Goal: Information Seeking & Learning: Compare options

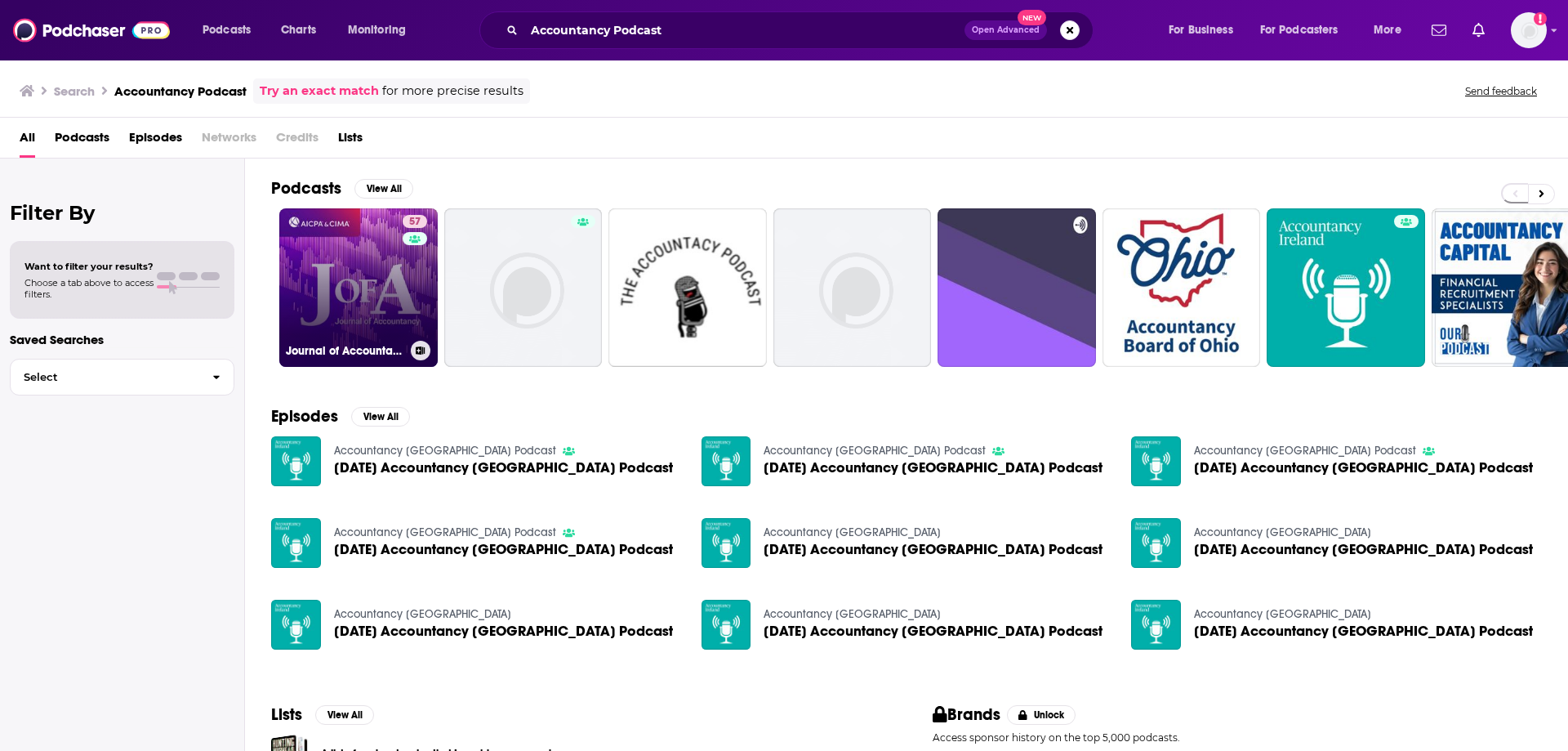
click at [399, 289] on link "57 Journal of Accountancy Podcast" at bounding box center [358, 287] width 158 height 158
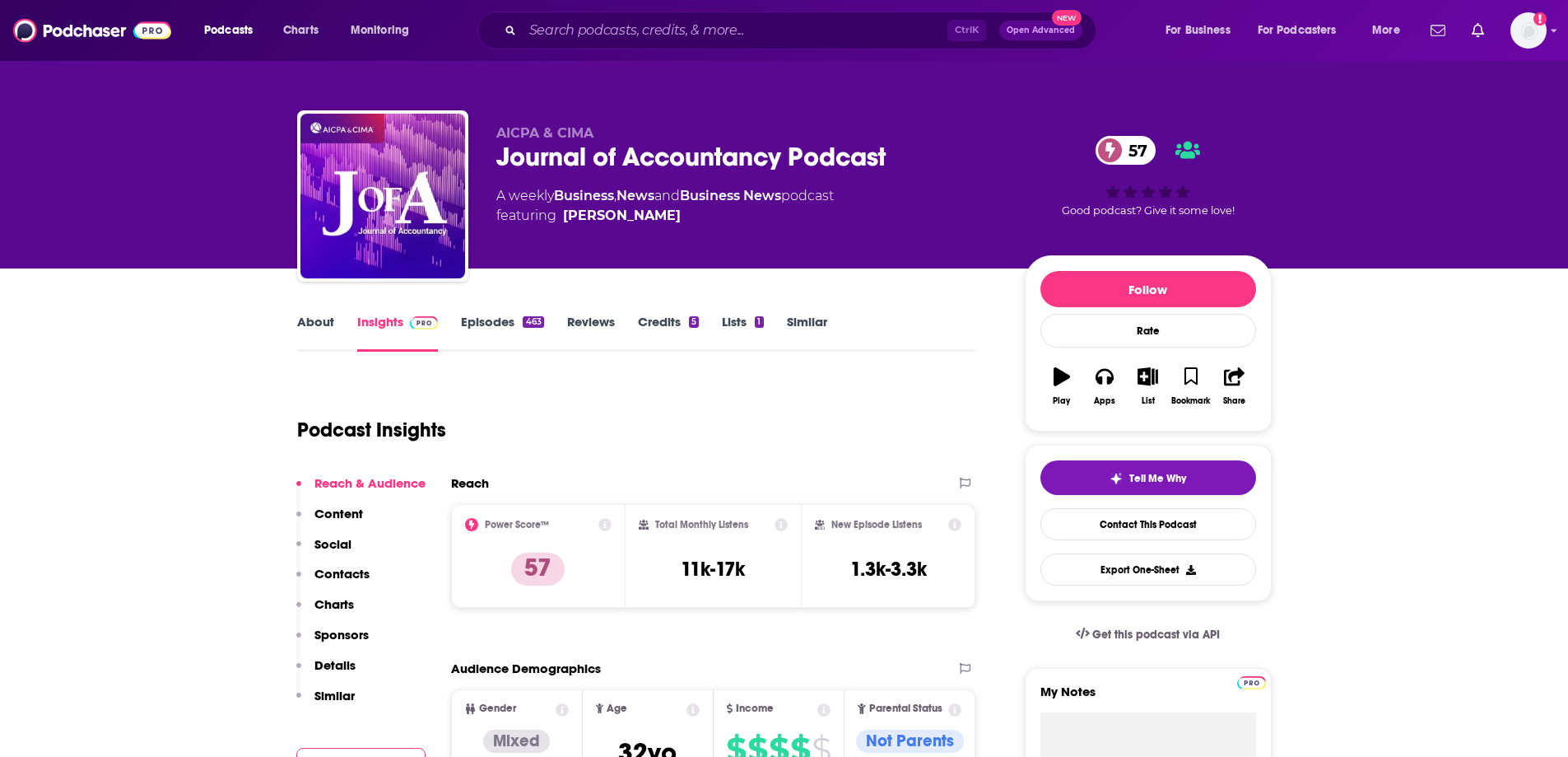
click at [1134, 142] on span "57" at bounding box center [1133, 151] width 44 height 28
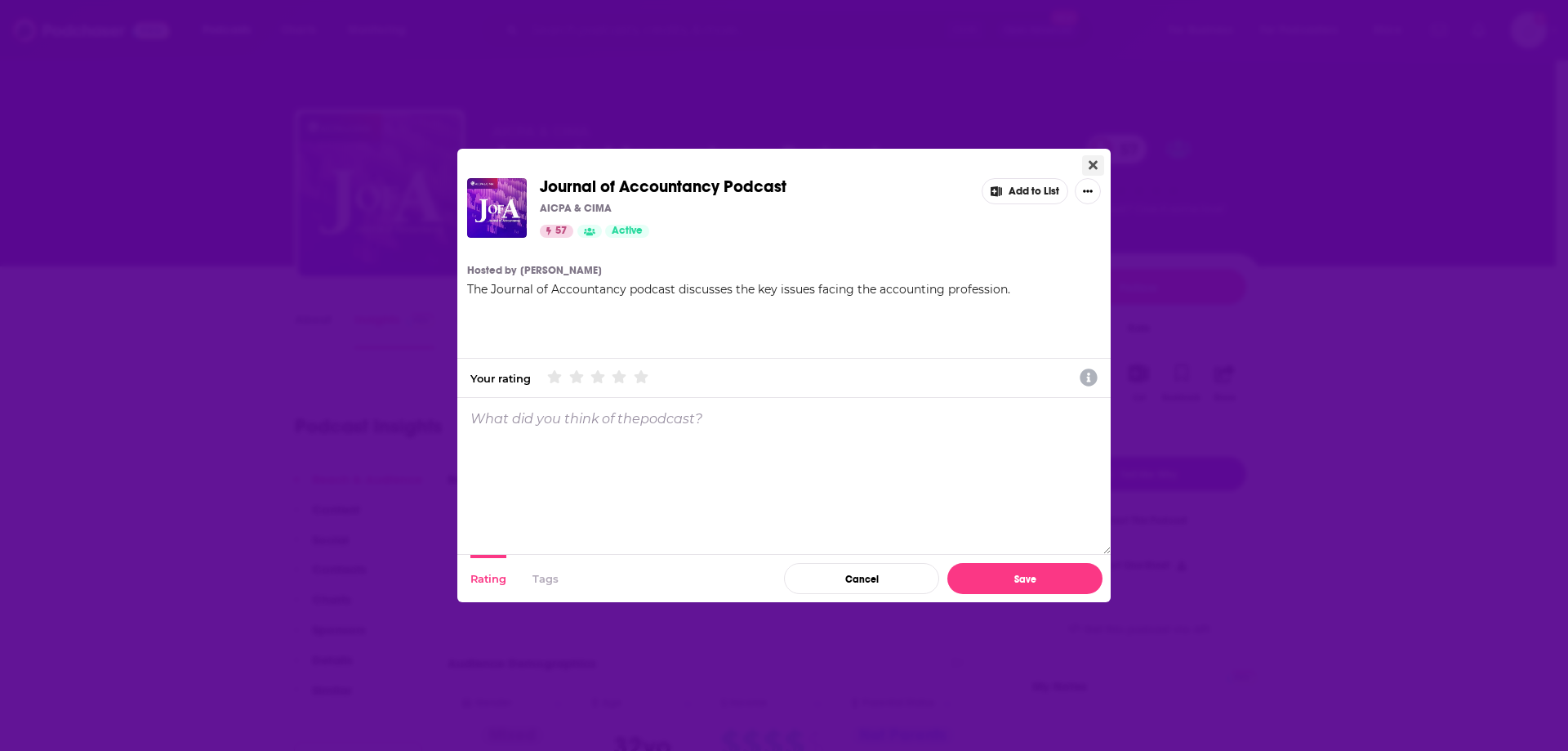
click at [1095, 166] on icon "Close" at bounding box center [1093, 165] width 9 height 9
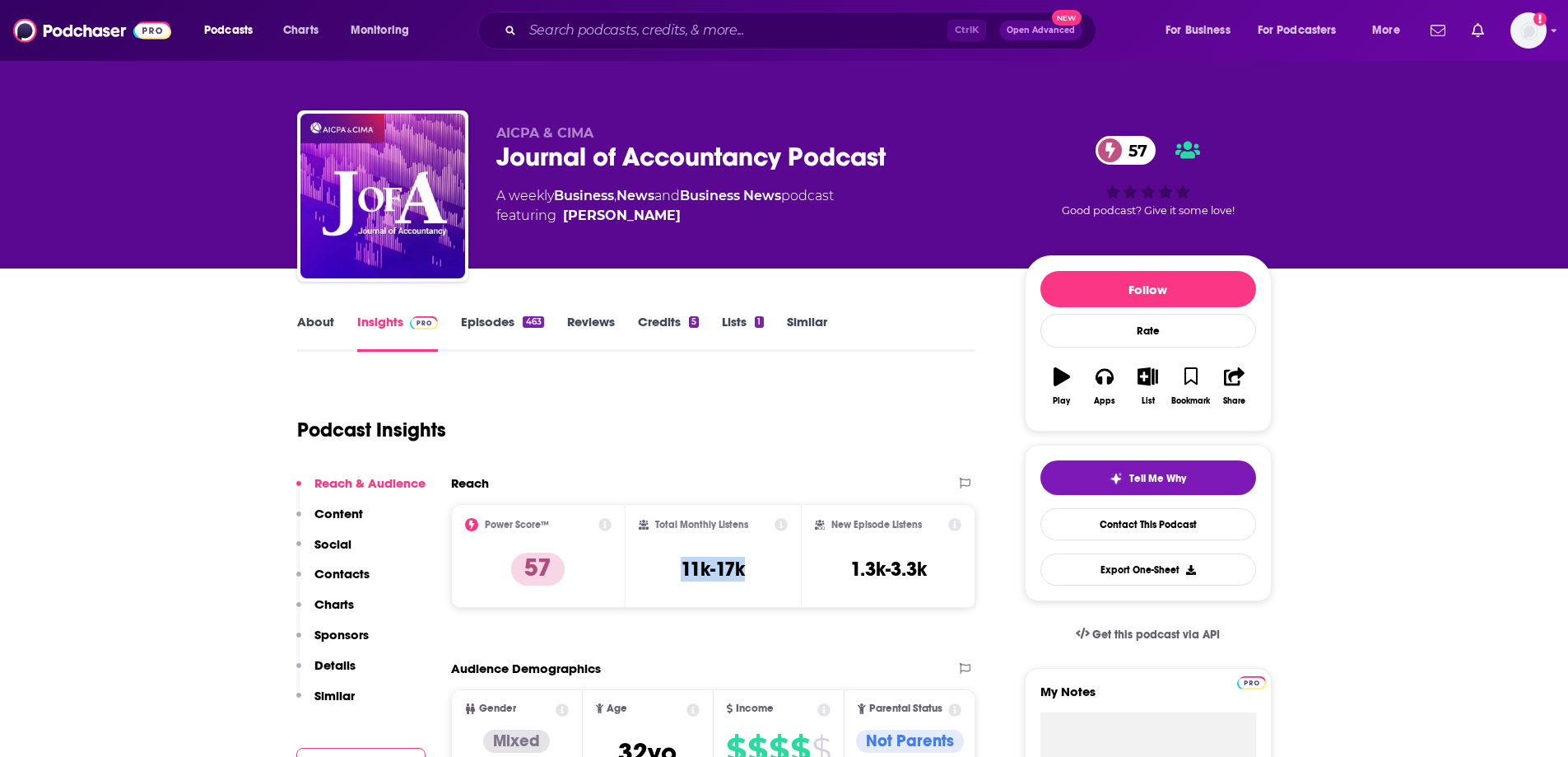
drag, startPoint x: 763, startPoint y: 563, endPoint x: 680, endPoint y: 573, distance: 83.6
click at [678, 573] on div "Total Monthly Listens 11k-17k" at bounding box center [712, 556] width 149 height 76
copy h3 "11k-17k"
click at [529, 24] on input "Search podcasts, credits, & more..." at bounding box center [735, 30] width 425 height 27
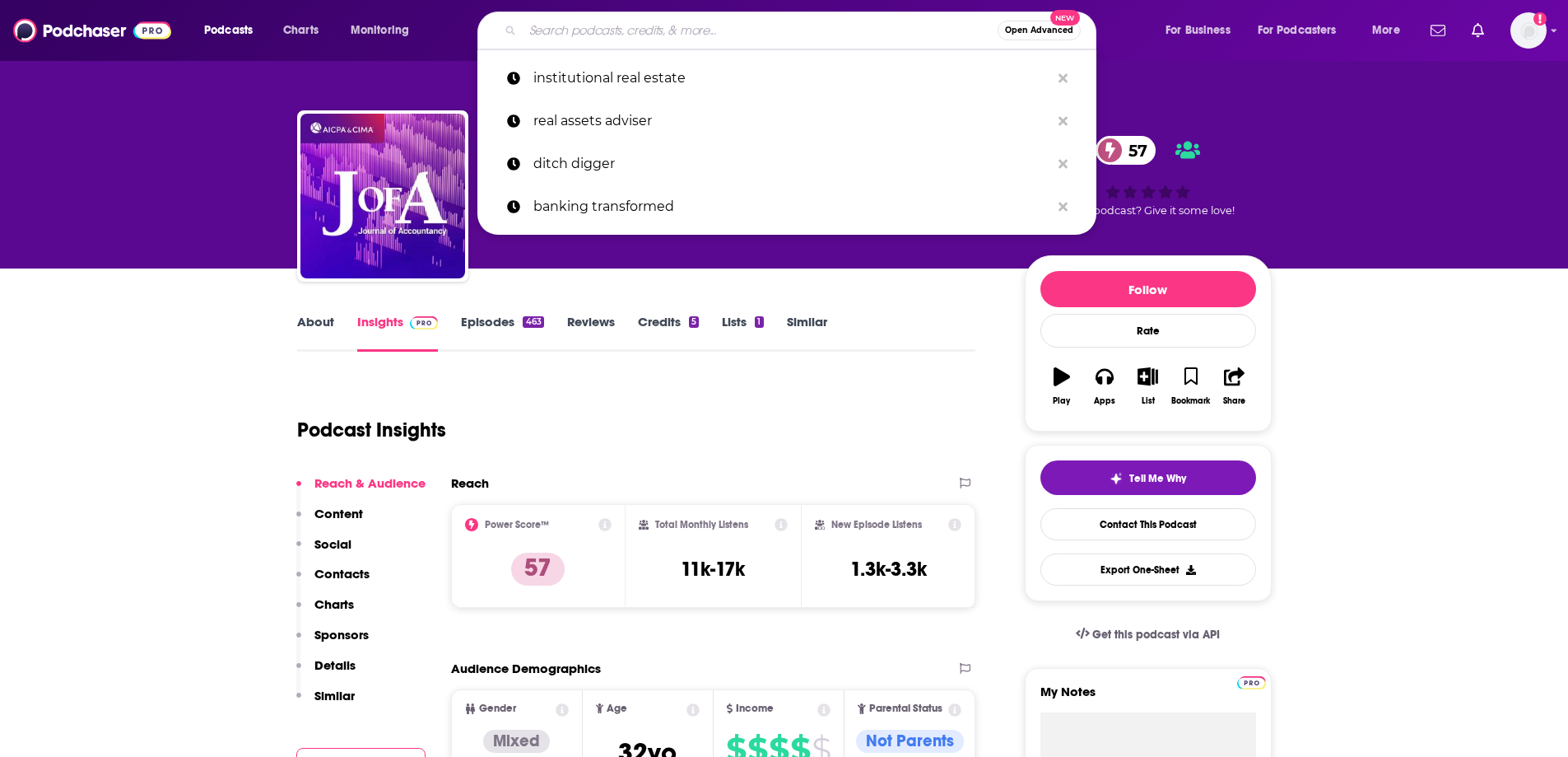
paste input "CPA Practice Advisor Accounting Technology Lab"
type input "CPA Practice Advisor Accounting Technology Lab"
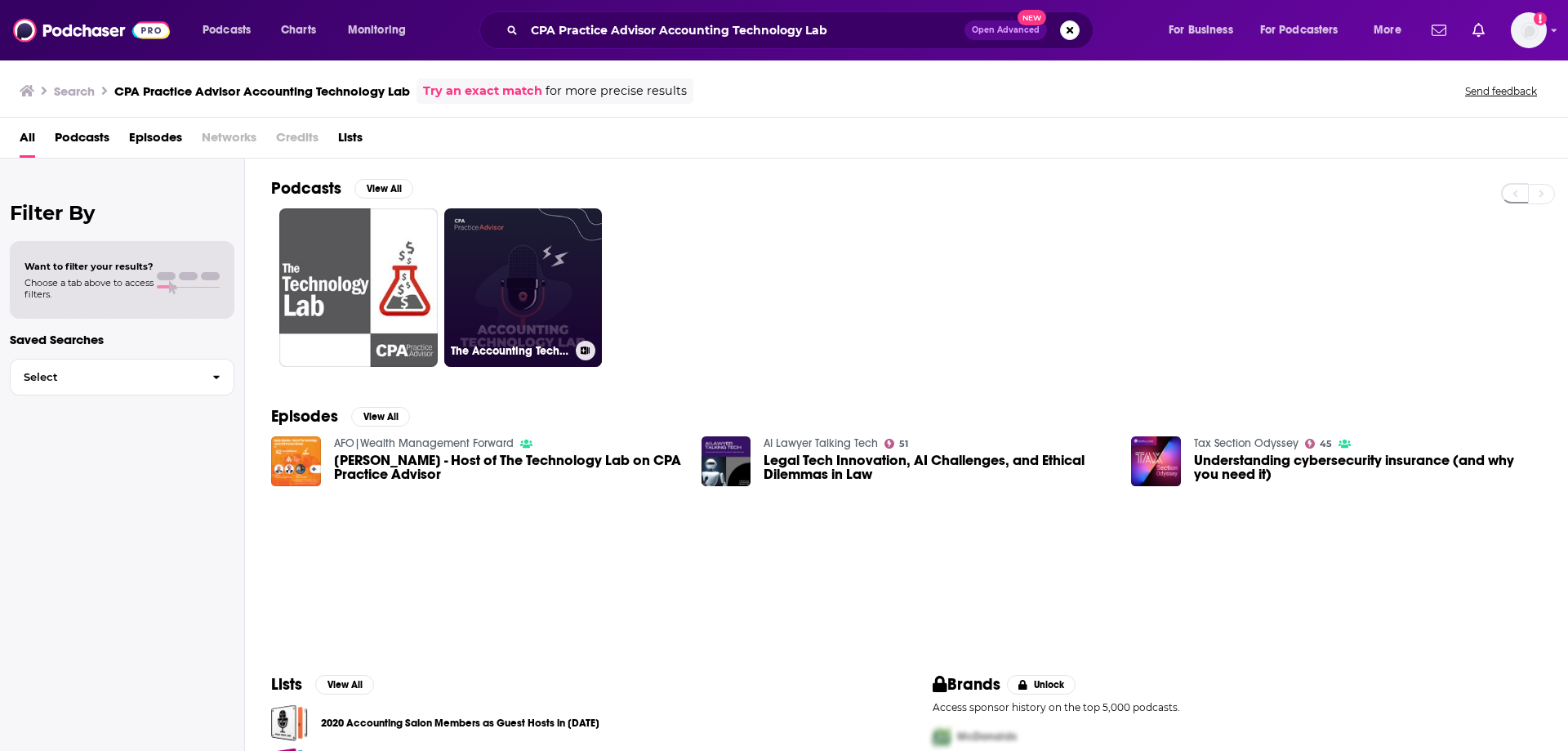
click at [509, 294] on link "The Accounting Technology Lab" at bounding box center [523, 287] width 158 height 158
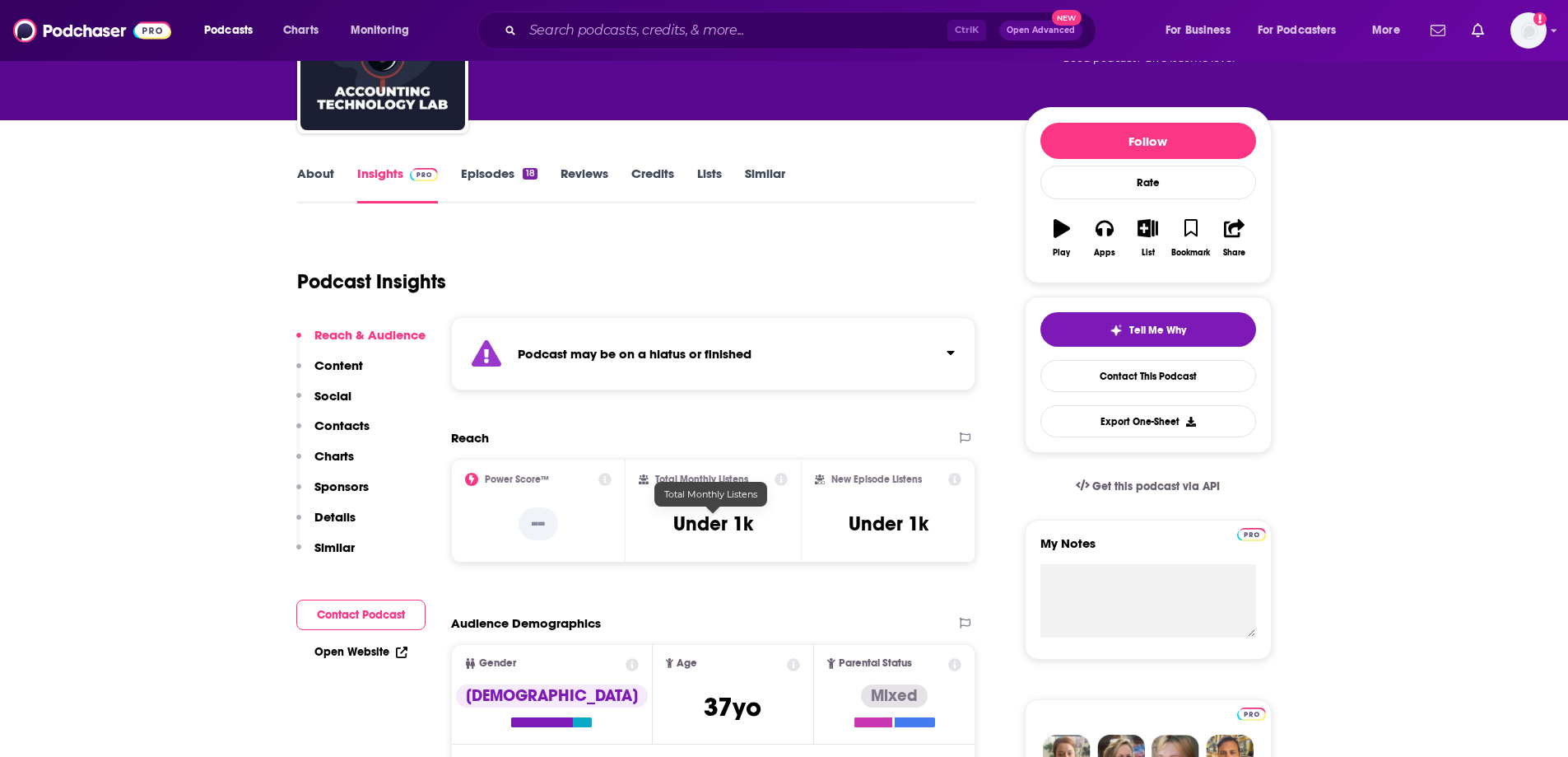
scroll to position [165, 0]
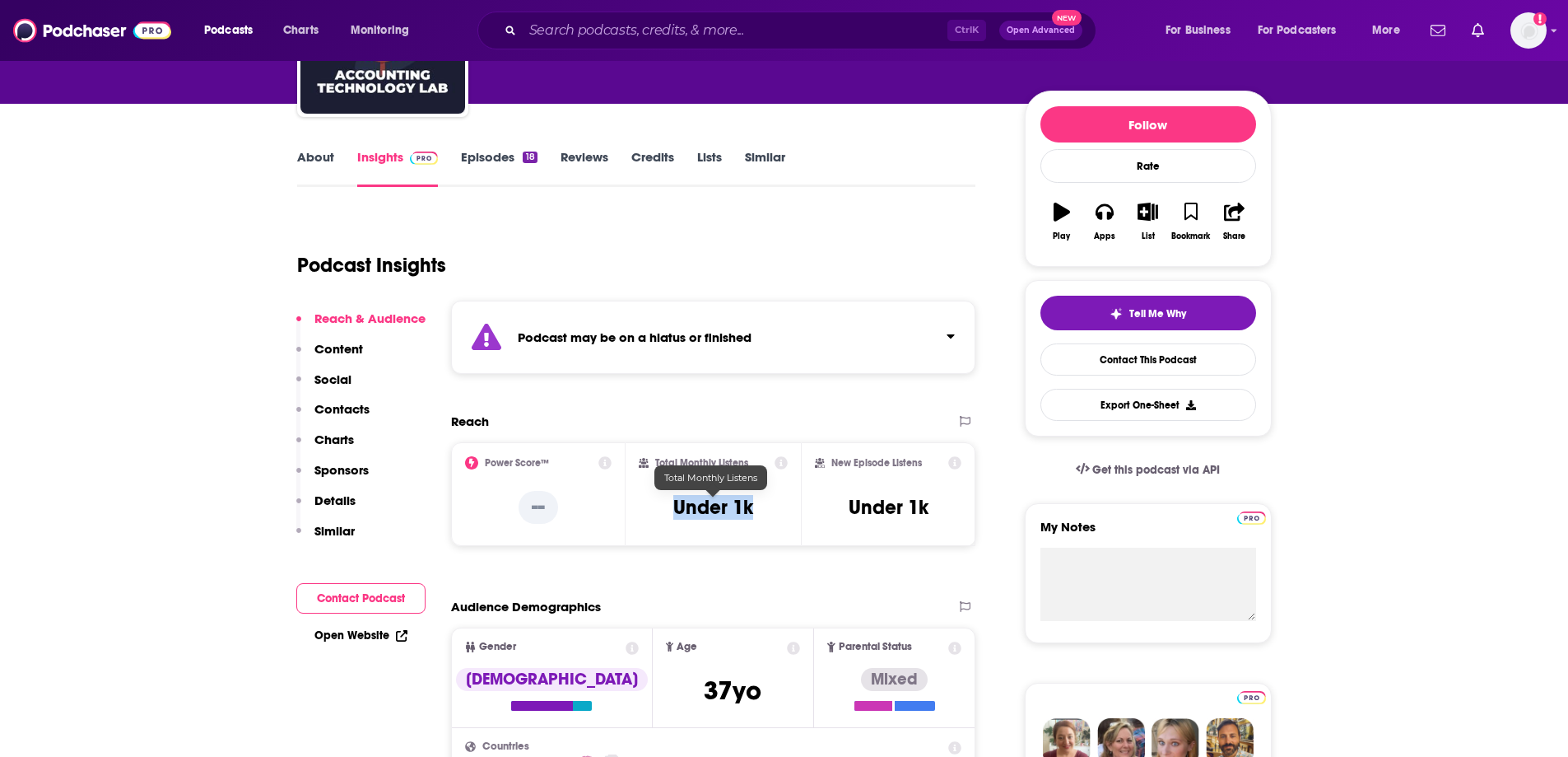
drag, startPoint x: 760, startPoint y: 517, endPoint x: 677, endPoint y: 504, distance: 84.0
click at [677, 504] on div "Total Monthly Listens Under 1k" at bounding box center [712, 493] width 149 height 76
copy h3 "Under 1k"
click at [700, 34] on input "Search podcasts, credits, & more..." at bounding box center [735, 30] width 425 height 27
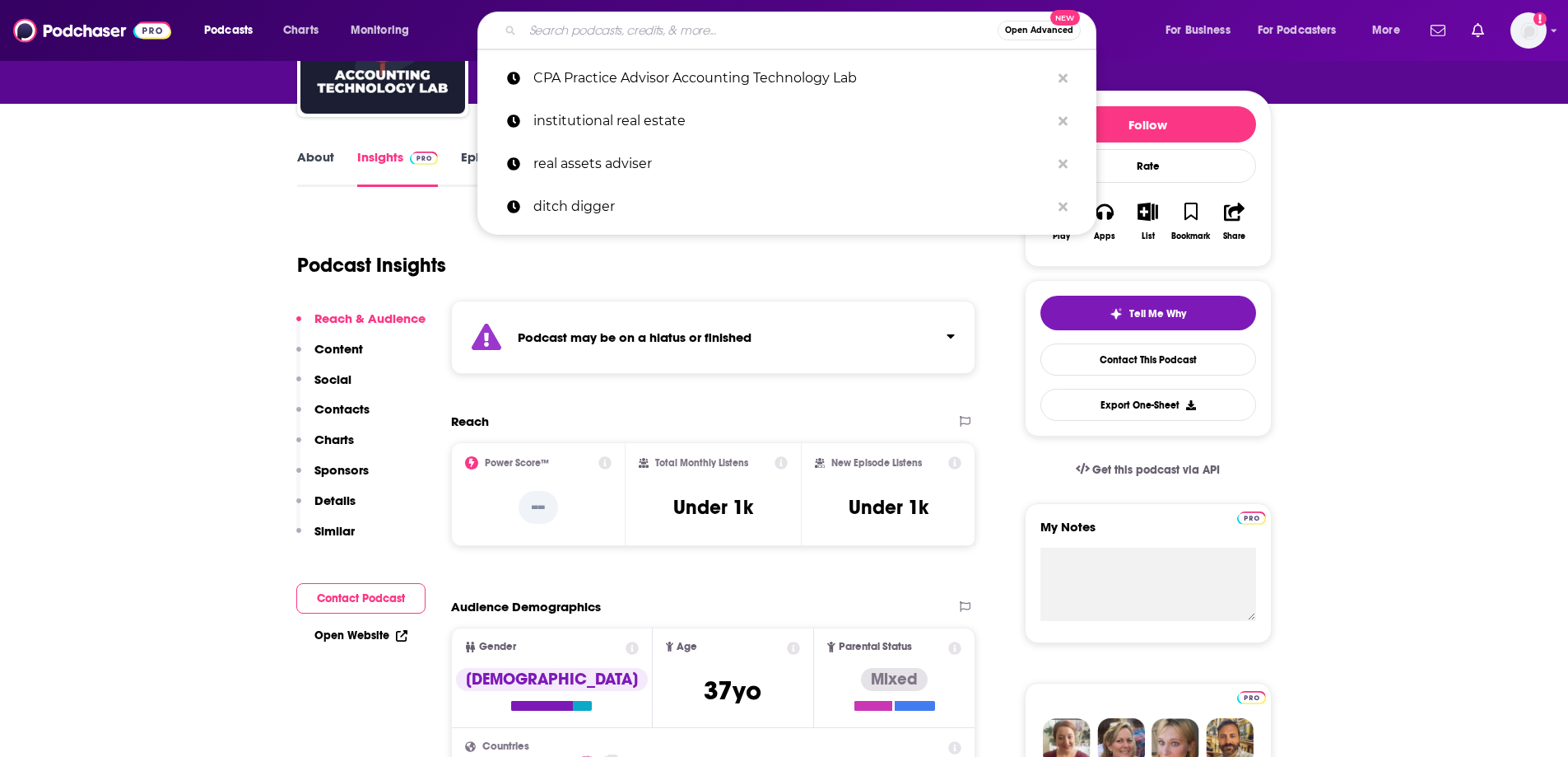
paste input "The Finance Leader Podcast"
type input "The Finance Leader Podcast"
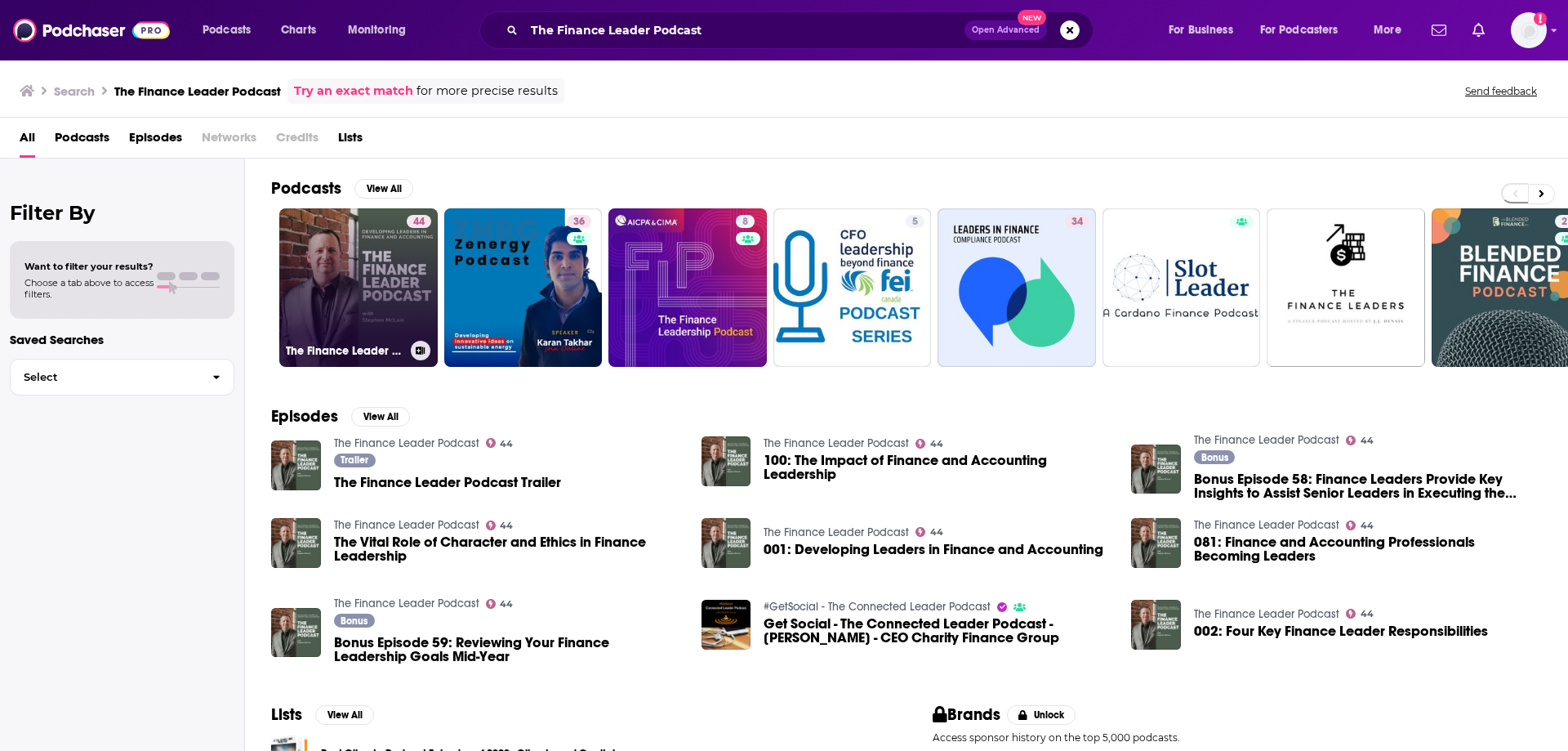
click at [396, 326] on link "44 The Finance Leader Podcast" at bounding box center [358, 287] width 158 height 158
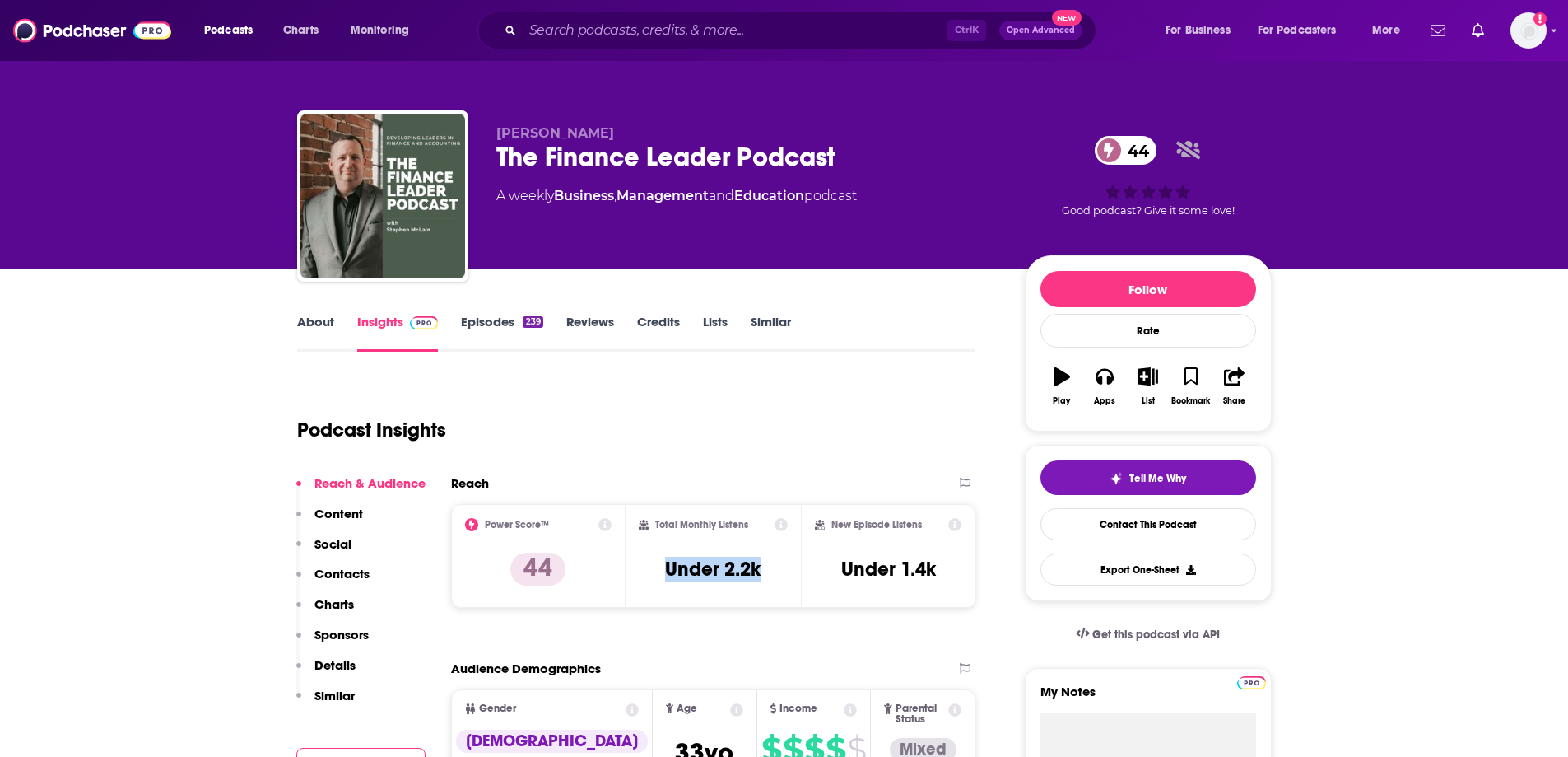
drag, startPoint x: 664, startPoint y: 580, endPoint x: 768, endPoint y: 476, distance: 147.1
click at [666, 578] on div "Total Monthly Listens Under 2.2k" at bounding box center [712, 556] width 149 height 76
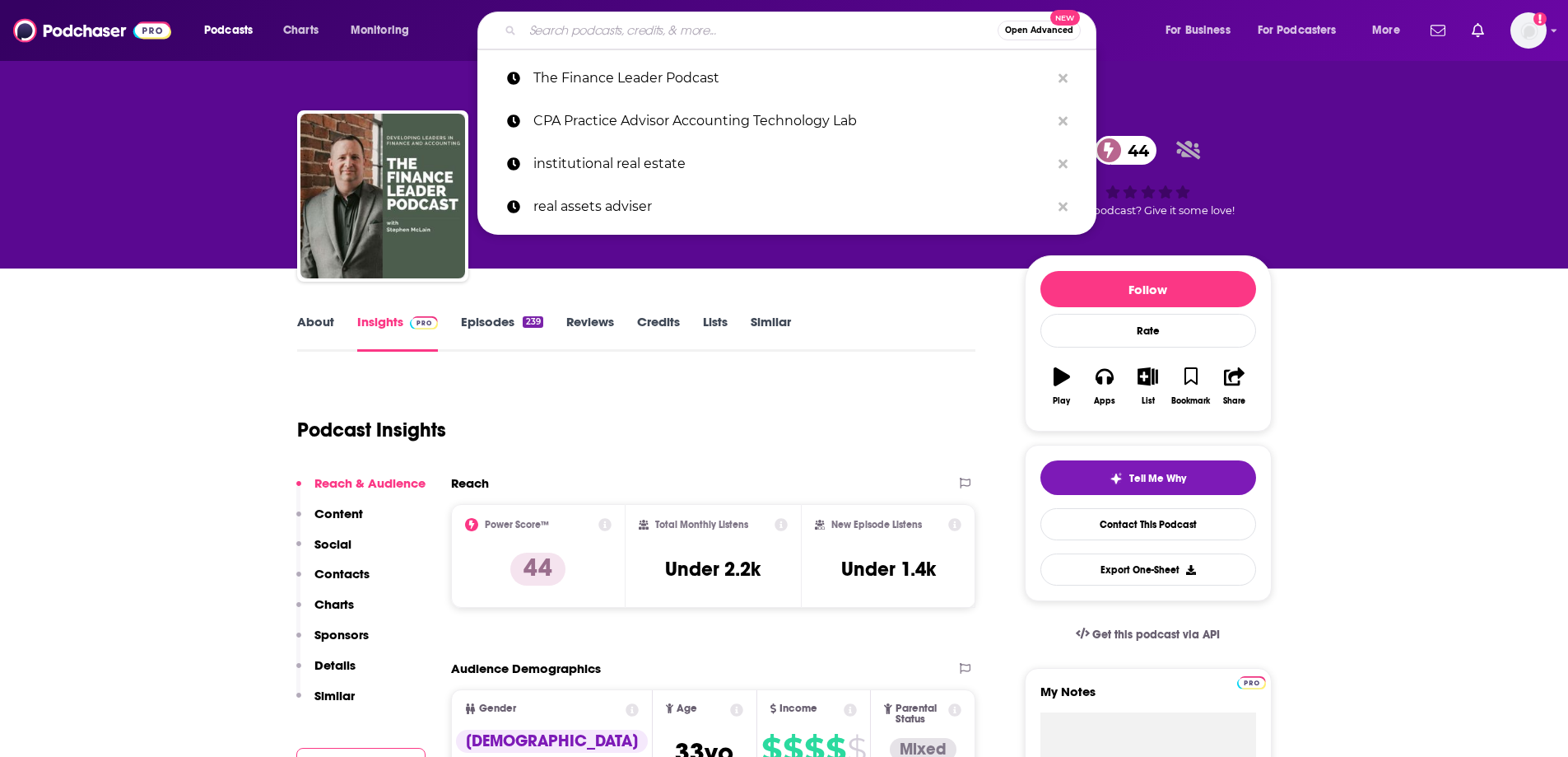
click at [679, 35] on input "Search podcasts, credits, & more..." at bounding box center [760, 30] width 475 height 27
paste input "AI in Business"
type input "AI in Business"
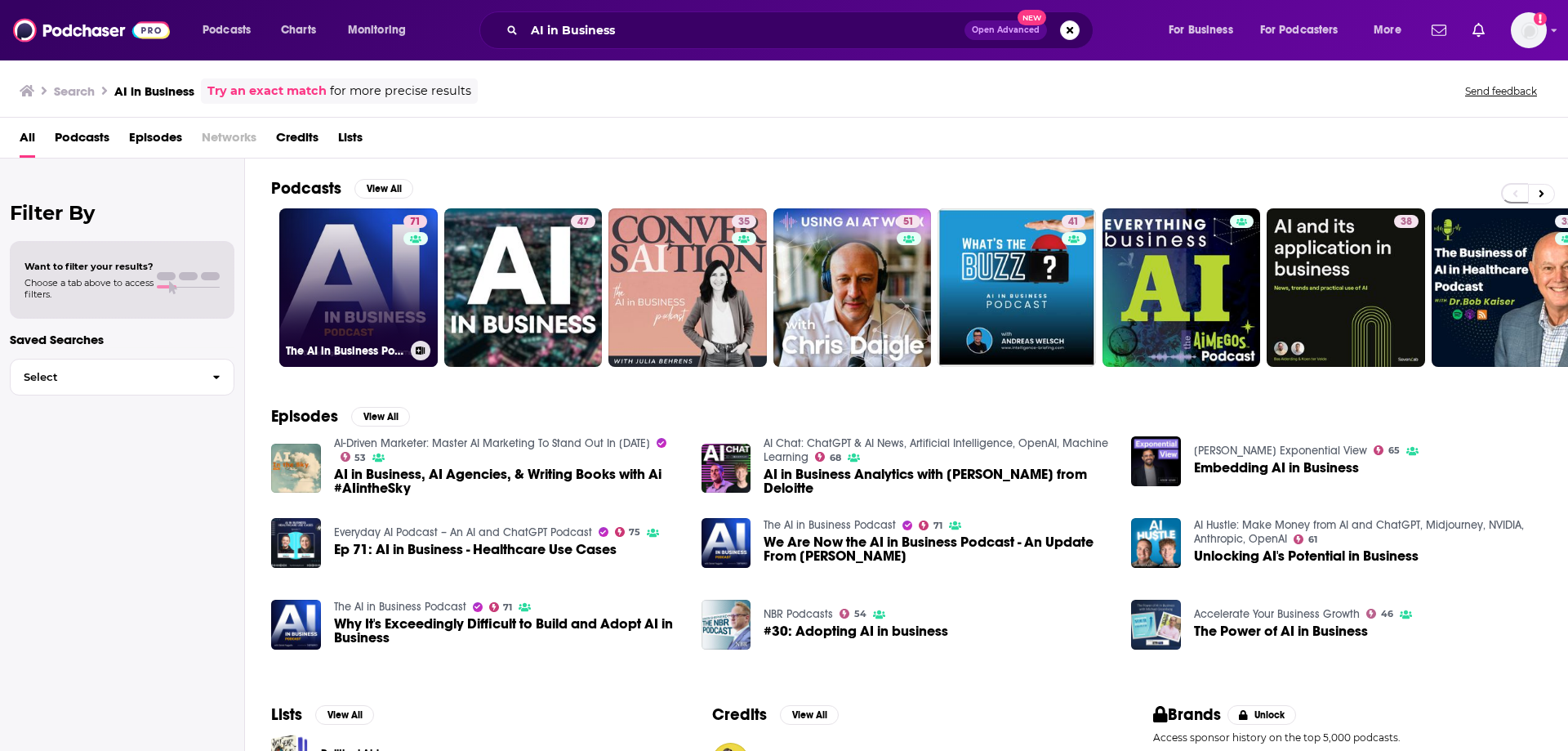
click at [356, 285] on link "71 The AI in Business Podcast" at bounding box center [358, 287] width 158 height 158
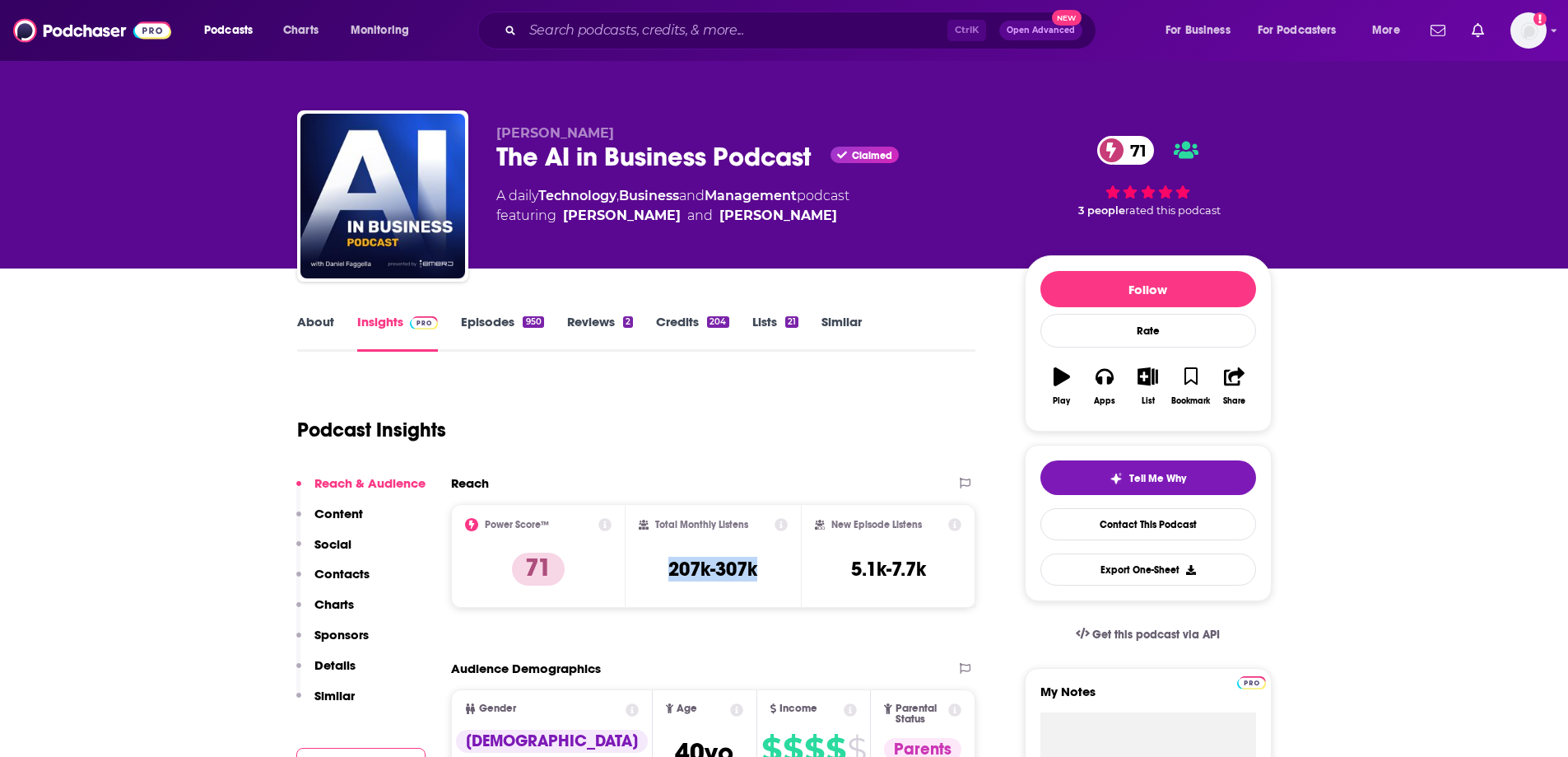
drag, startPoint x: 763, startPoint y: 563, endPoint x: 667, endPoint y: 565, distance: 96.0
click at [667, 565] on div "Total Monthly Listens 207k-307k" at bounding box center [712, 556] width 149 height 76
copy h3 "207k-307k"
click at [633, 32] on input "Search podcasts, credits, & more..." at bounding box center [735, 30] width 425 height 27
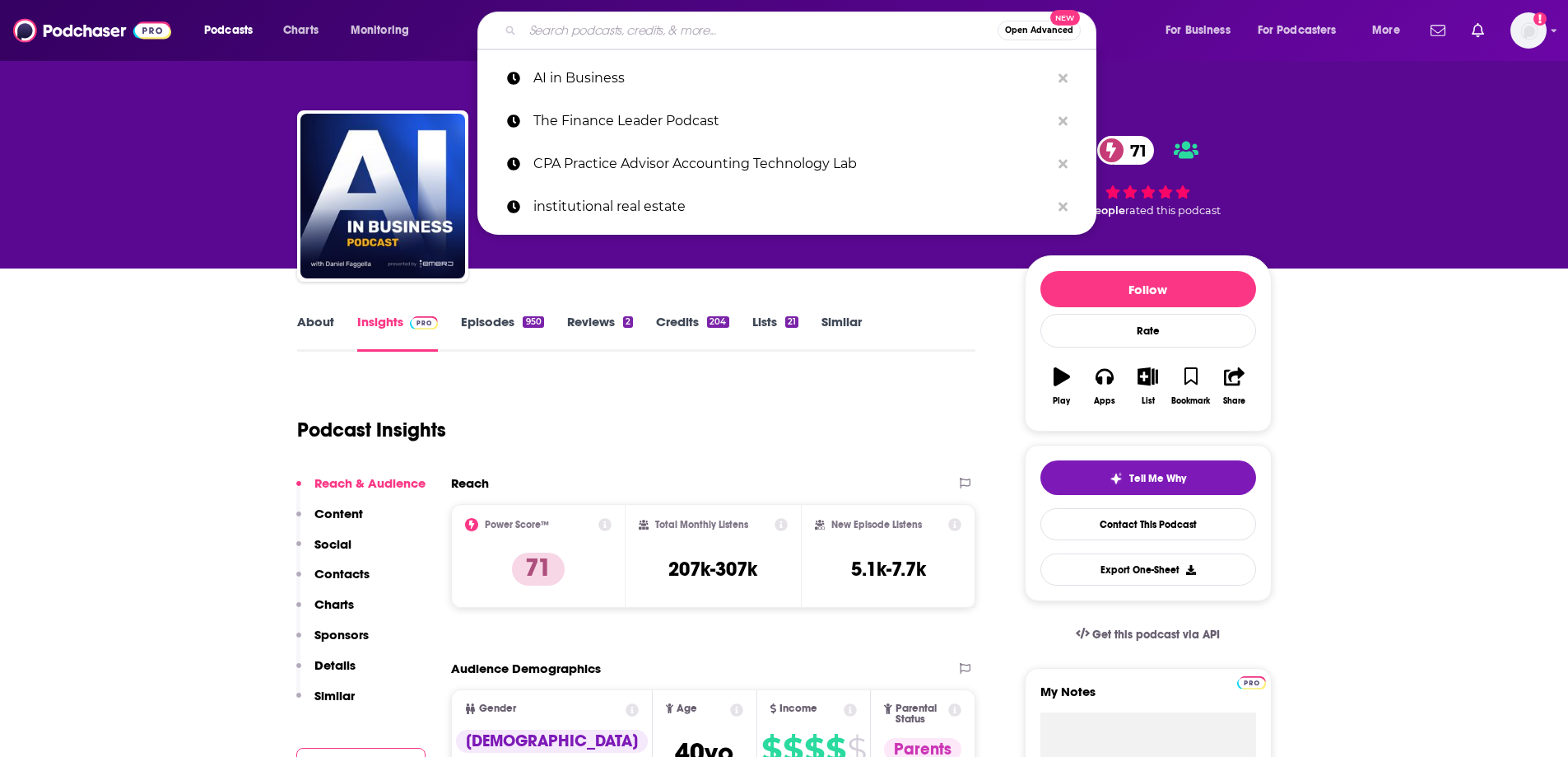
paste input "The AI X-risk Research Podcast"
type input "The AI X-risk Research Podcast"
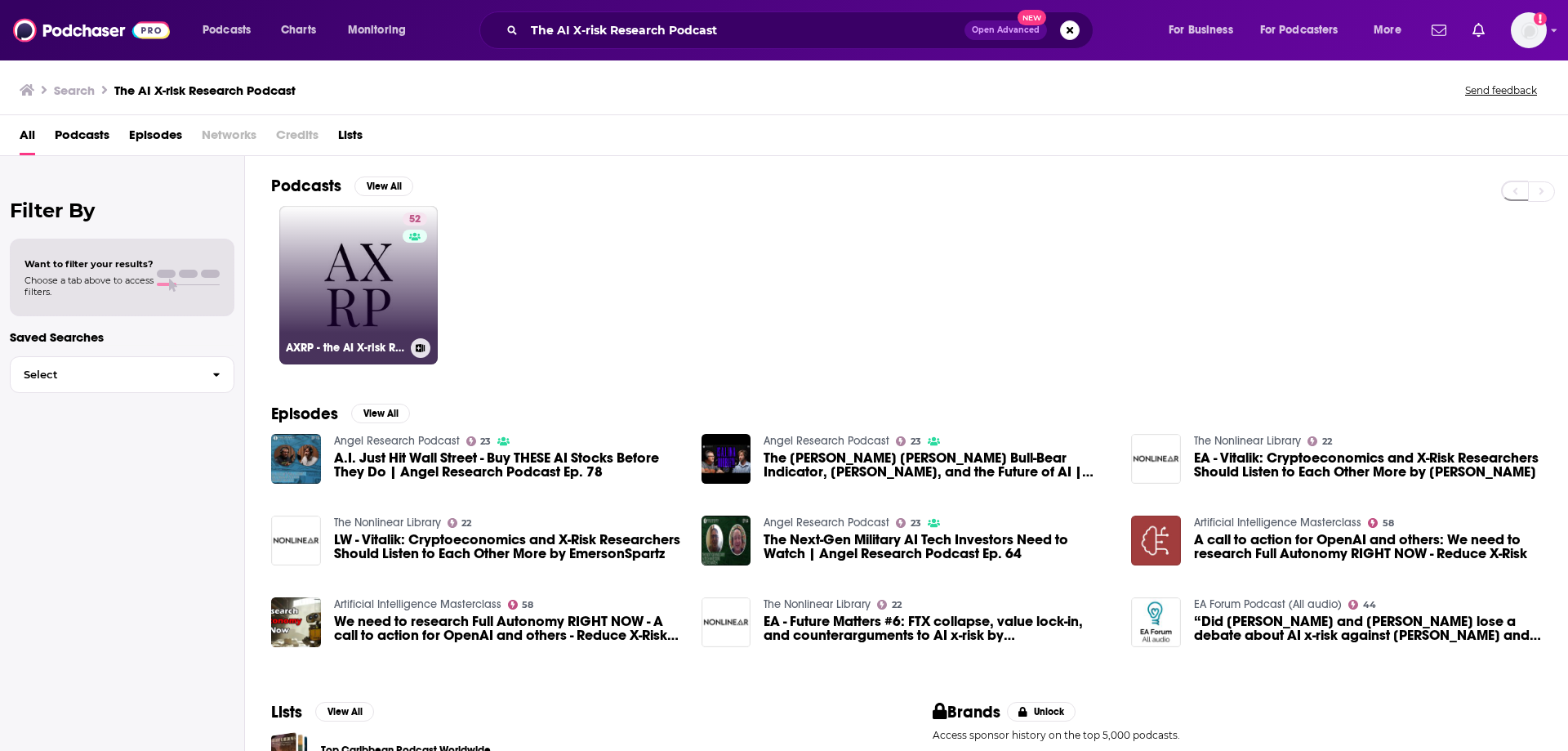
click at [383, 319] on link "52 AXRP - the AI X-risk Research Podcast" at bounding box center [358, 284] width 158 height 158
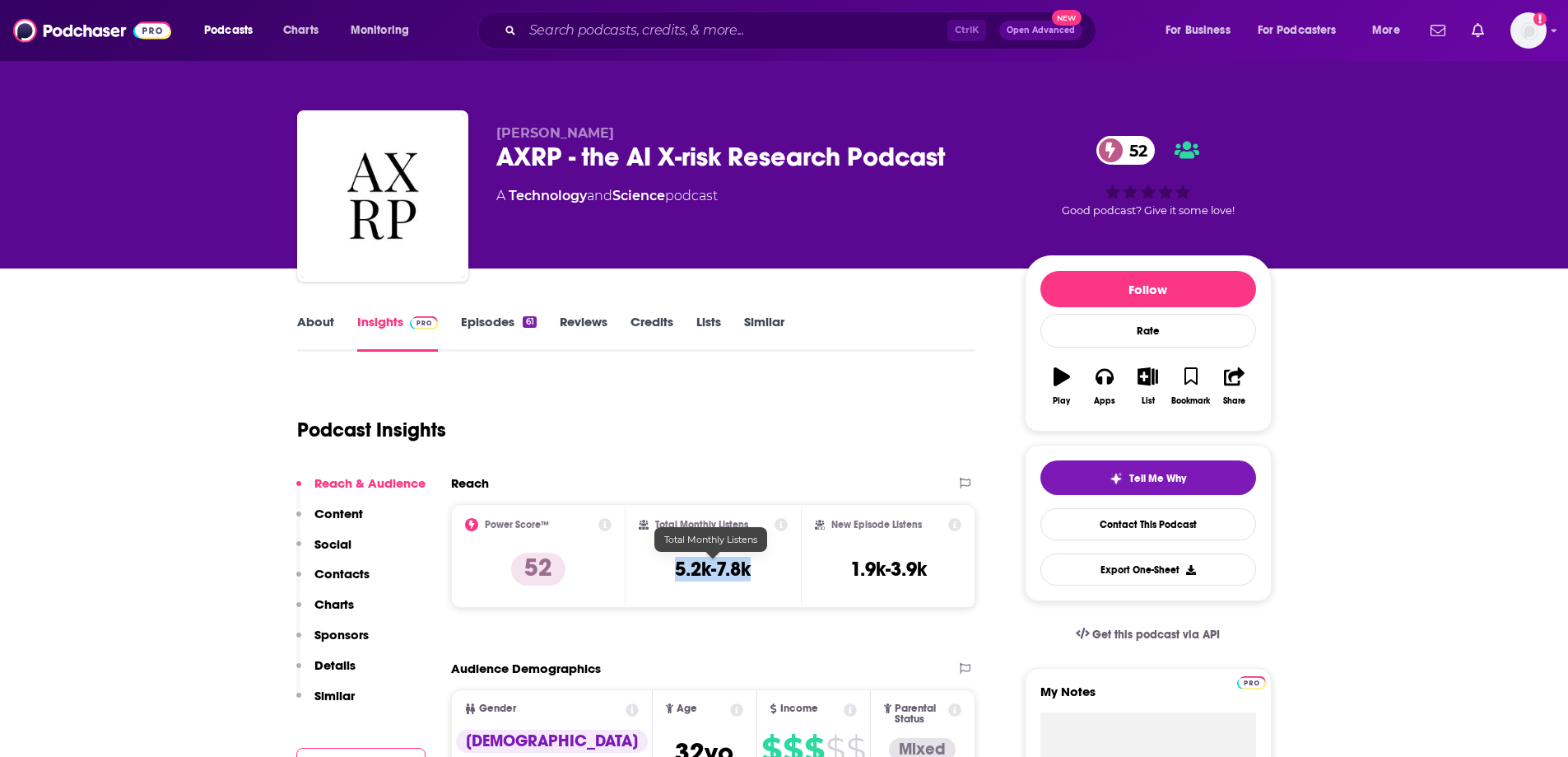
drag, startPoint x: 749, startPoint y: 565, endPoint x: 670, endPoint y: 573, distance: 79.4
click at [670, 573] on div "Total Monthly Listens 5.2k-7.8k" at bounding box center [712, 556] width 149 height 76
copy h3 "5.2k-7.8k"
click at [576, 17] on div "Ctrl K Open Advanced New" at bounding box center [786, 30] width 619 height 38
click at [573, 28] on input "Search podcasts, credits, & more..." at bounding box center [735, 30] width 425 height 27
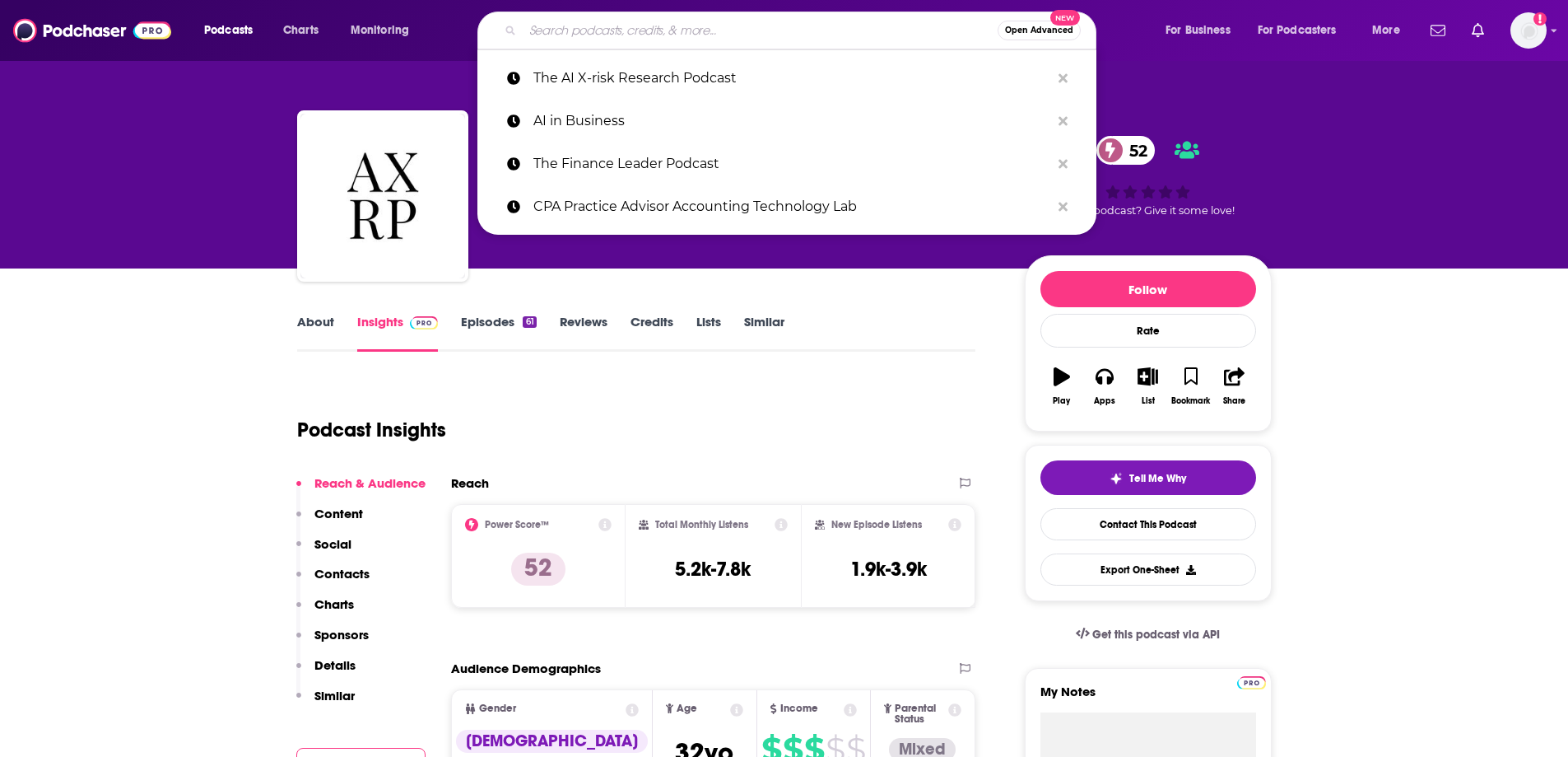
click at [573, 28] on input "Search podcasts, credits, & more..." at bounding box center [760, 30] width 475 height 27
paste input "AI [DATE]"
type input "AI [DATE]"
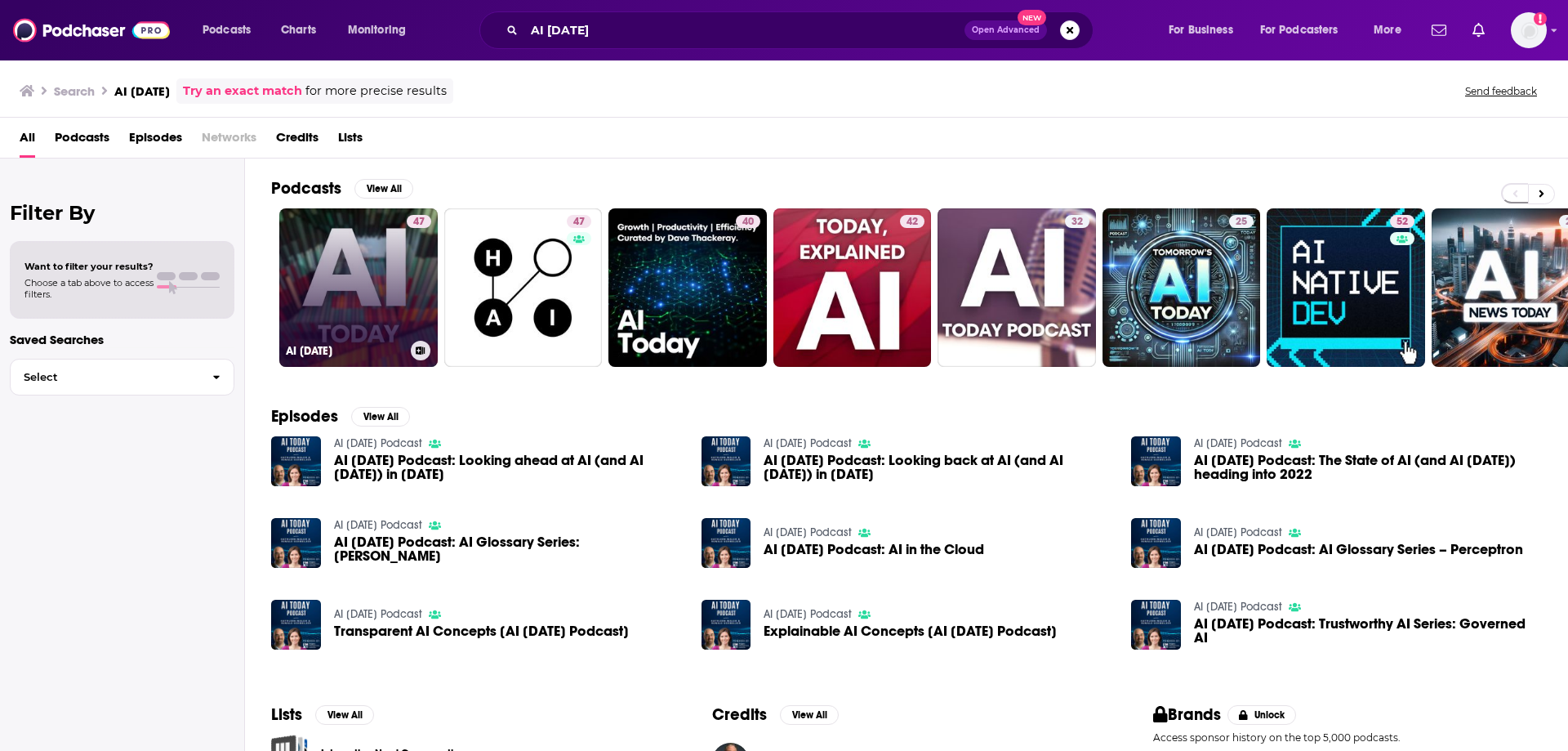
click at [362, 288] on link "47 AI [DATE]" at bounding box center [358, 287] width 158 height 158
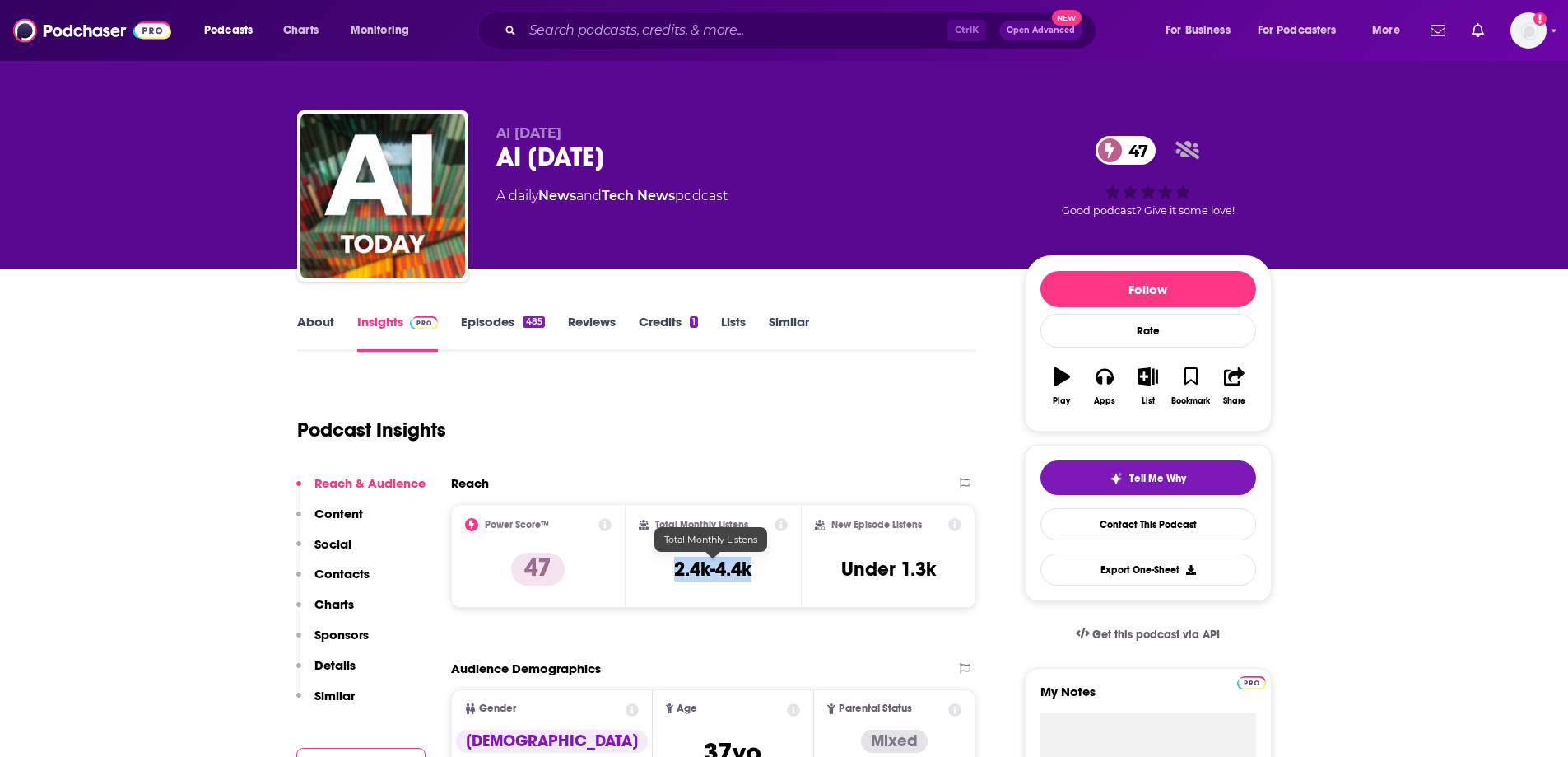
drag, startPoint x: 770, startPoint y: 567, endPoint x: 673, endPoint y: 577, distance: 97.5
click at [673, 577] on div "Total Monthly Listens 2.4k-4.4k" at bounding box center [712, 556] width 149 height 76
copy h3 "2.4k-4.4k"
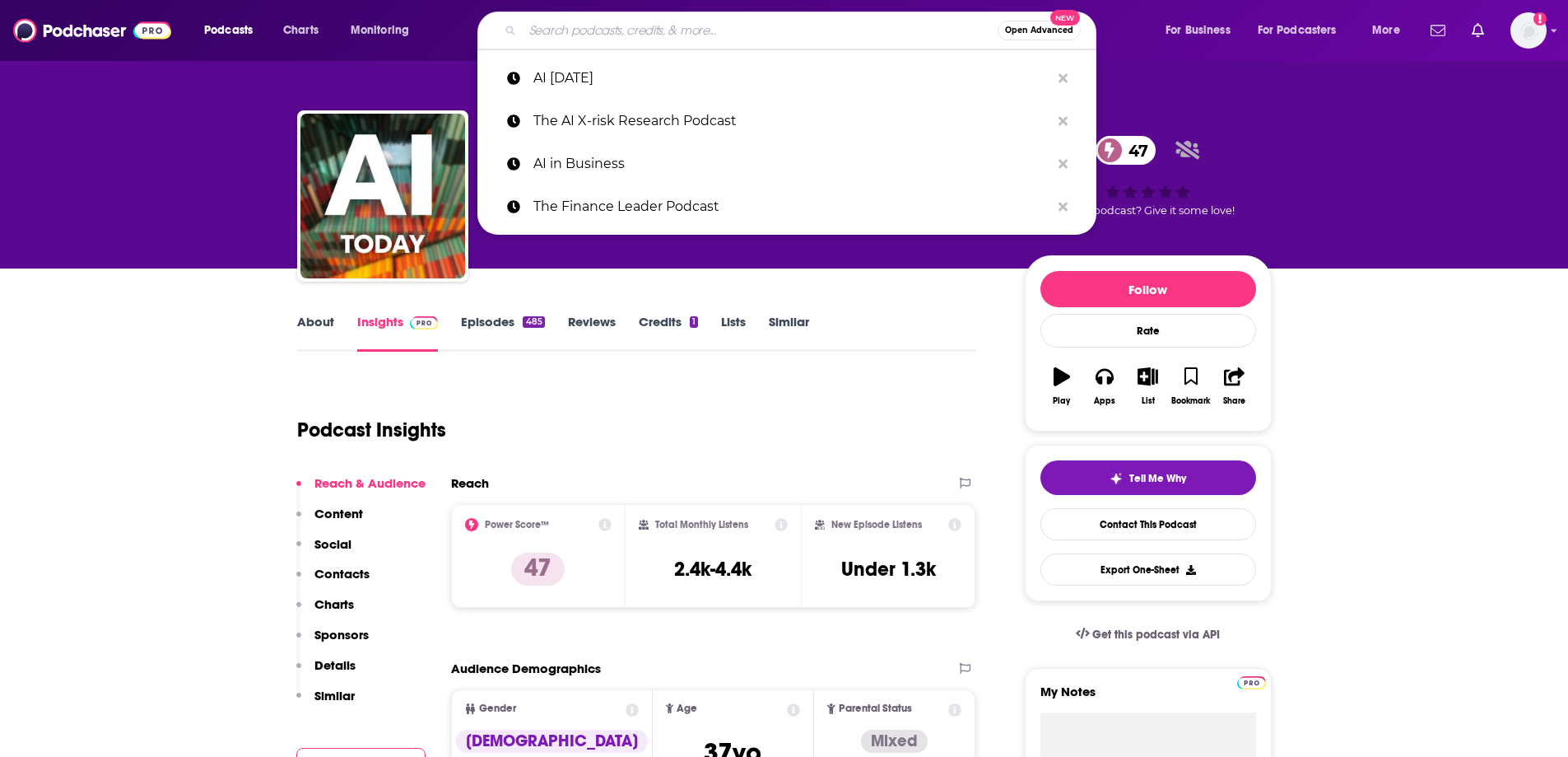
click at [682, 37] on input "Search podcasts, credits, & more..." at bounding box center [760, 30] width 475 height 27
paste input "The AI Daily Brief"
type input "The AI Daily Brief"
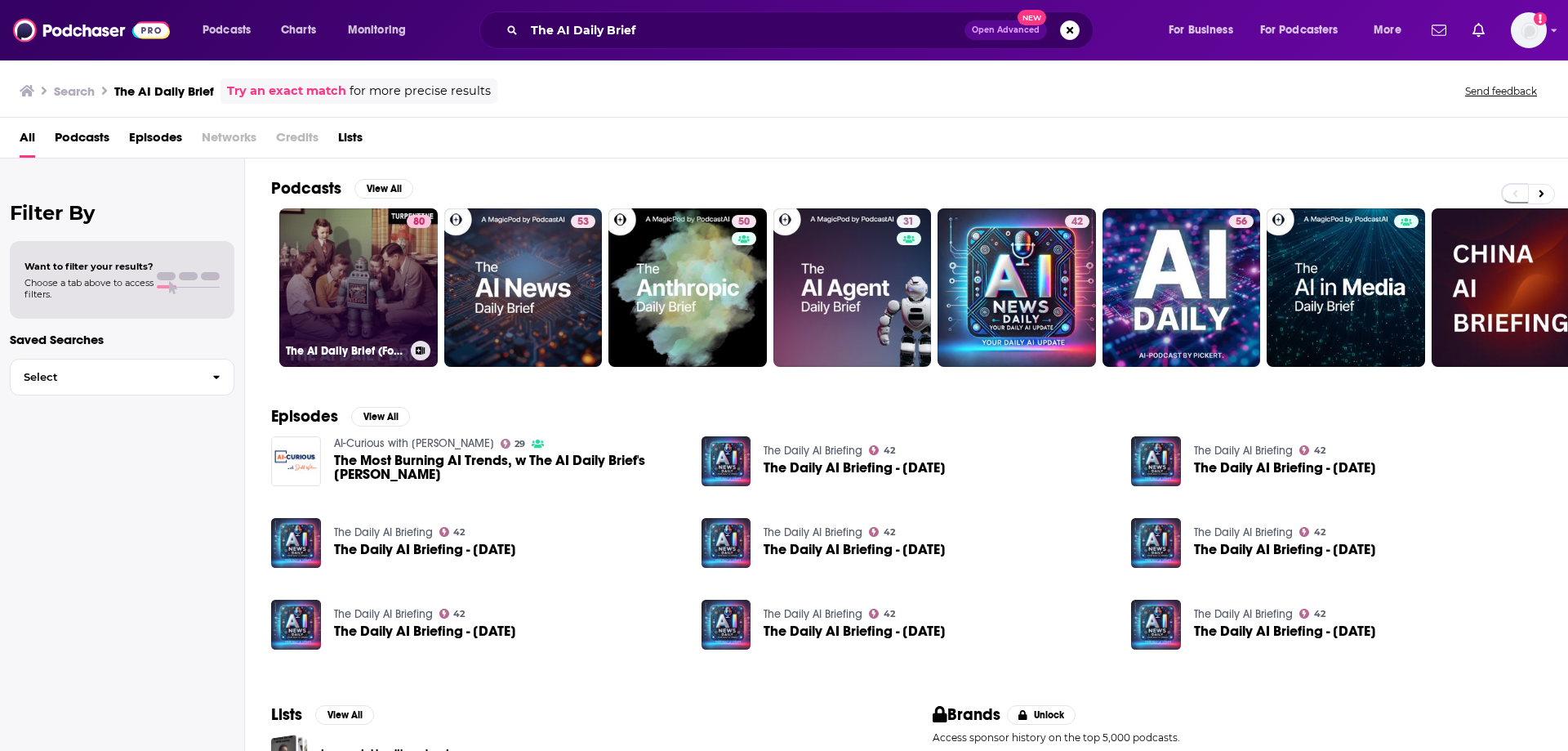
click at [362, 311] on link "80 The AI Daily Brief (Formerly The AI Breakdown): Artificial Intelligence News…" at bounding box center [358, 287] width 158 height 158
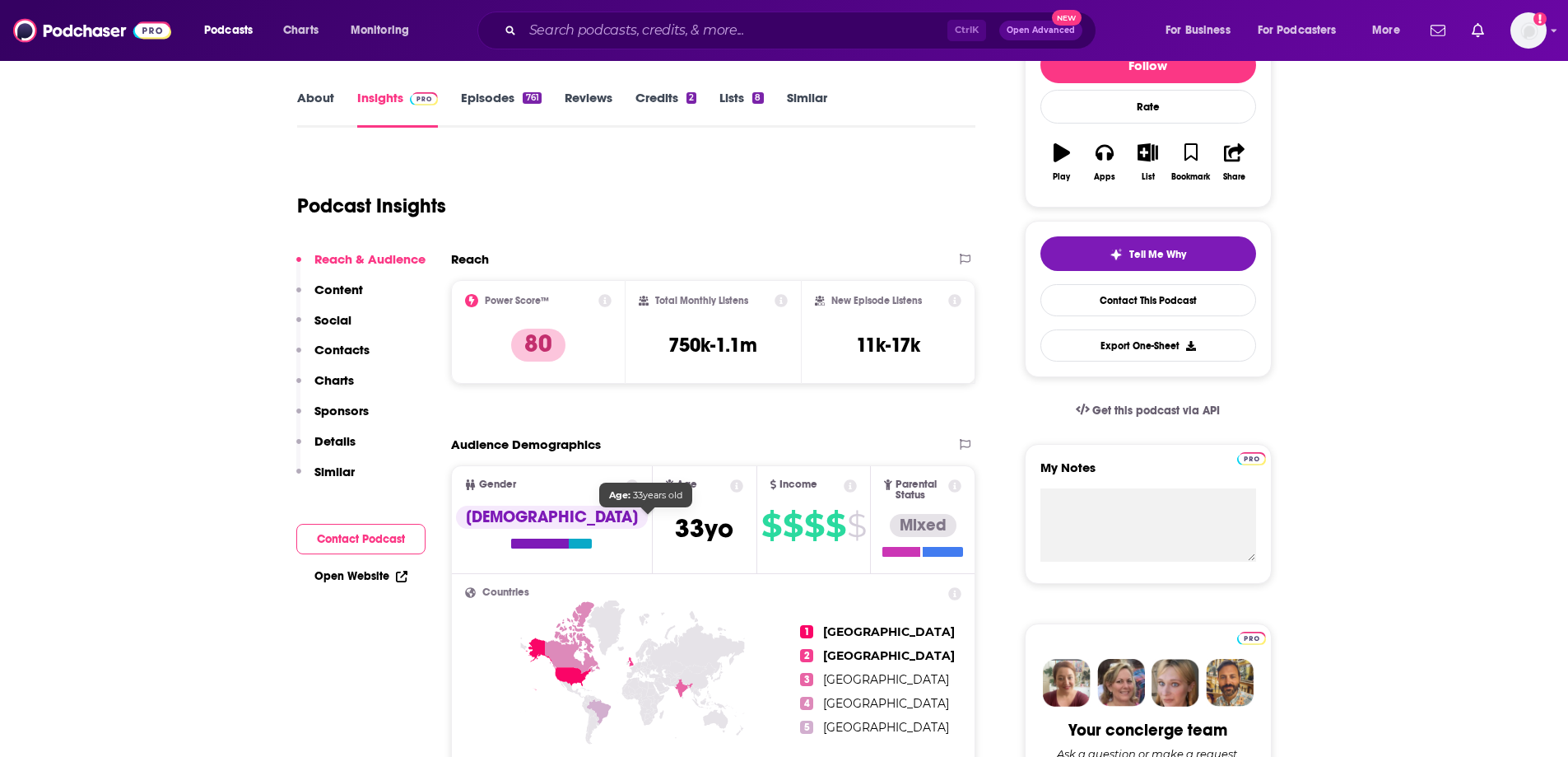
scroll to position [247, 0]
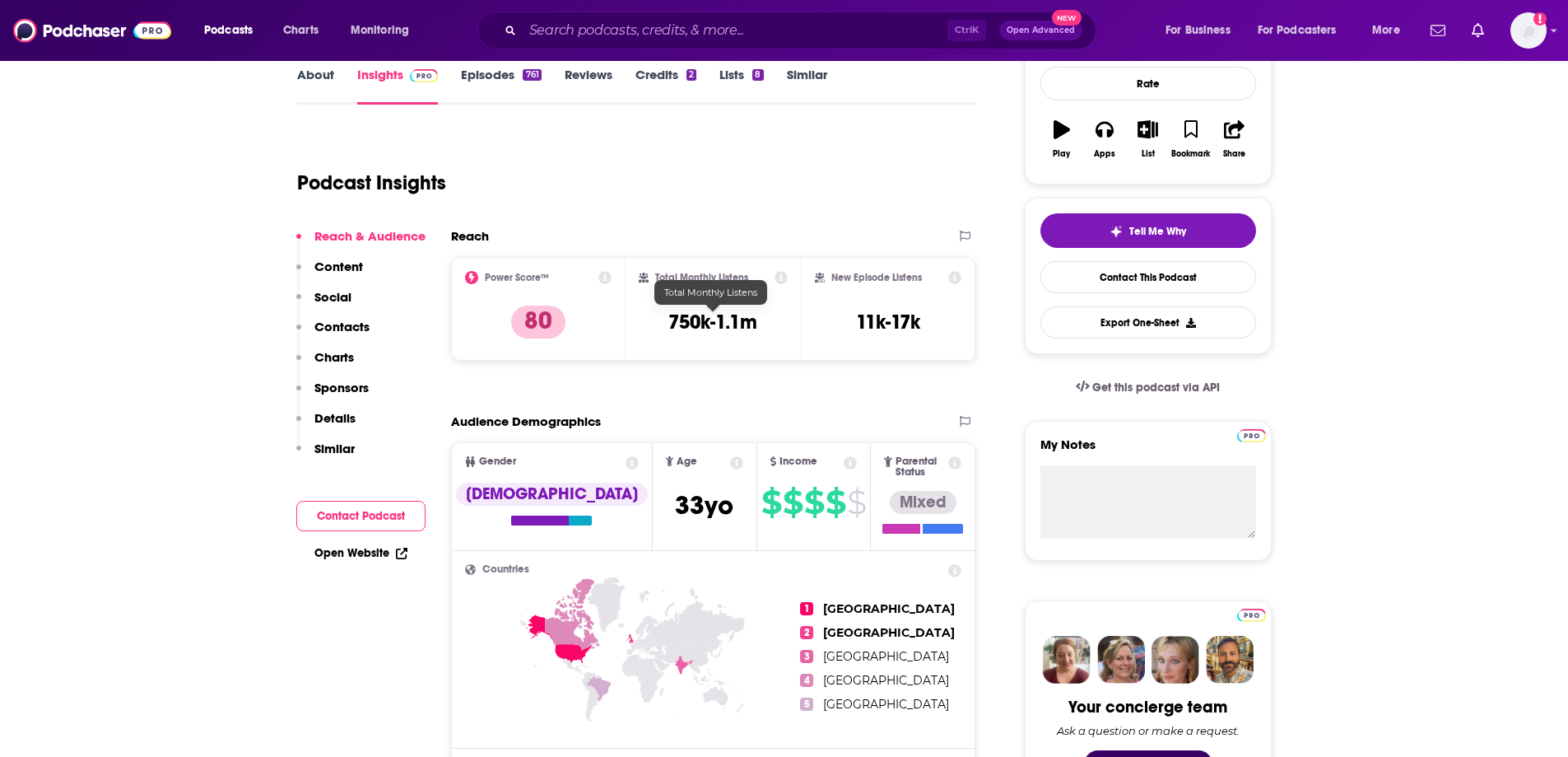
click at [703, 314] on h3 "750k-1.1m" at bounding box center [713, 322] width 89 height 25
copy div "750k-1.1m"
